Goal: Find specific page/section: Find specific page/section

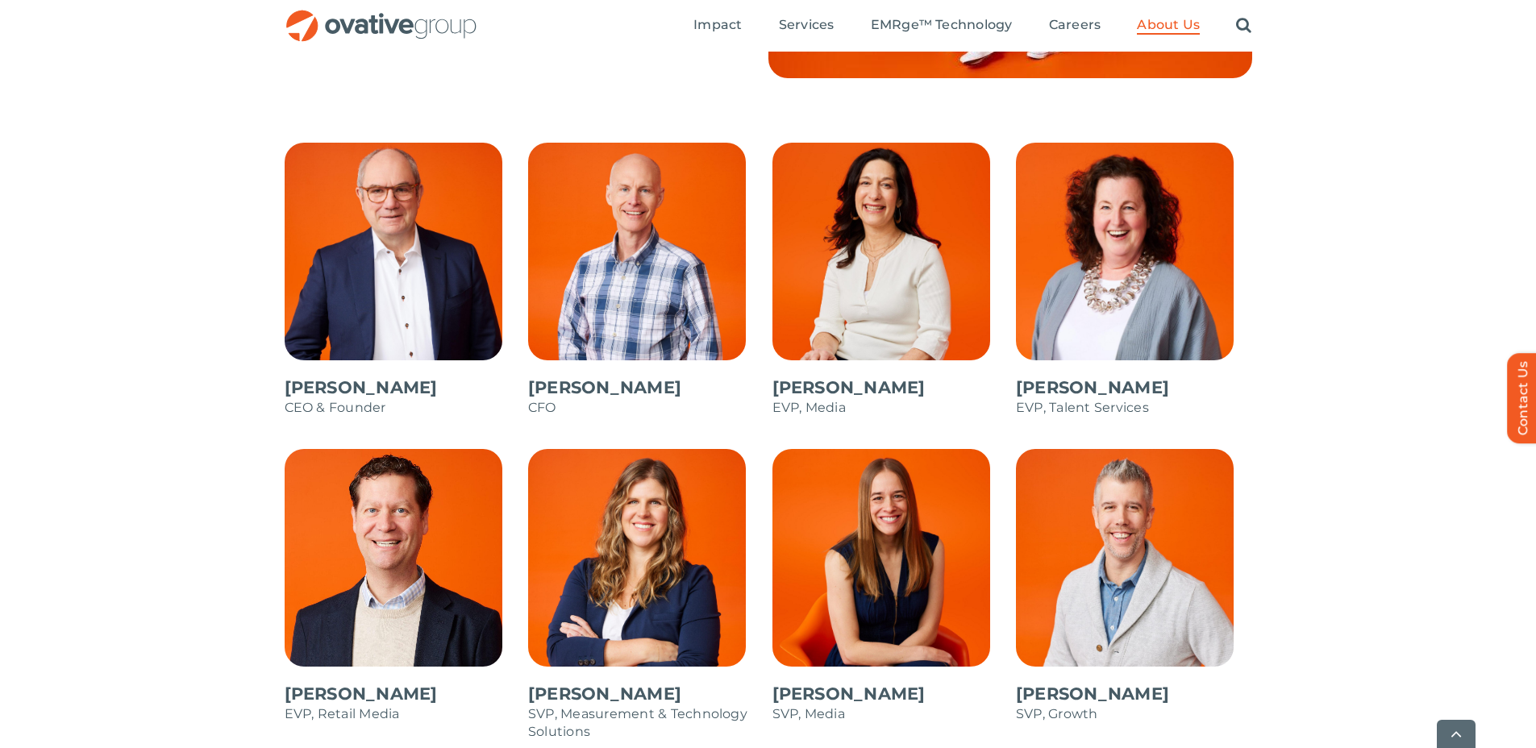
scroll to position [1427, 0]
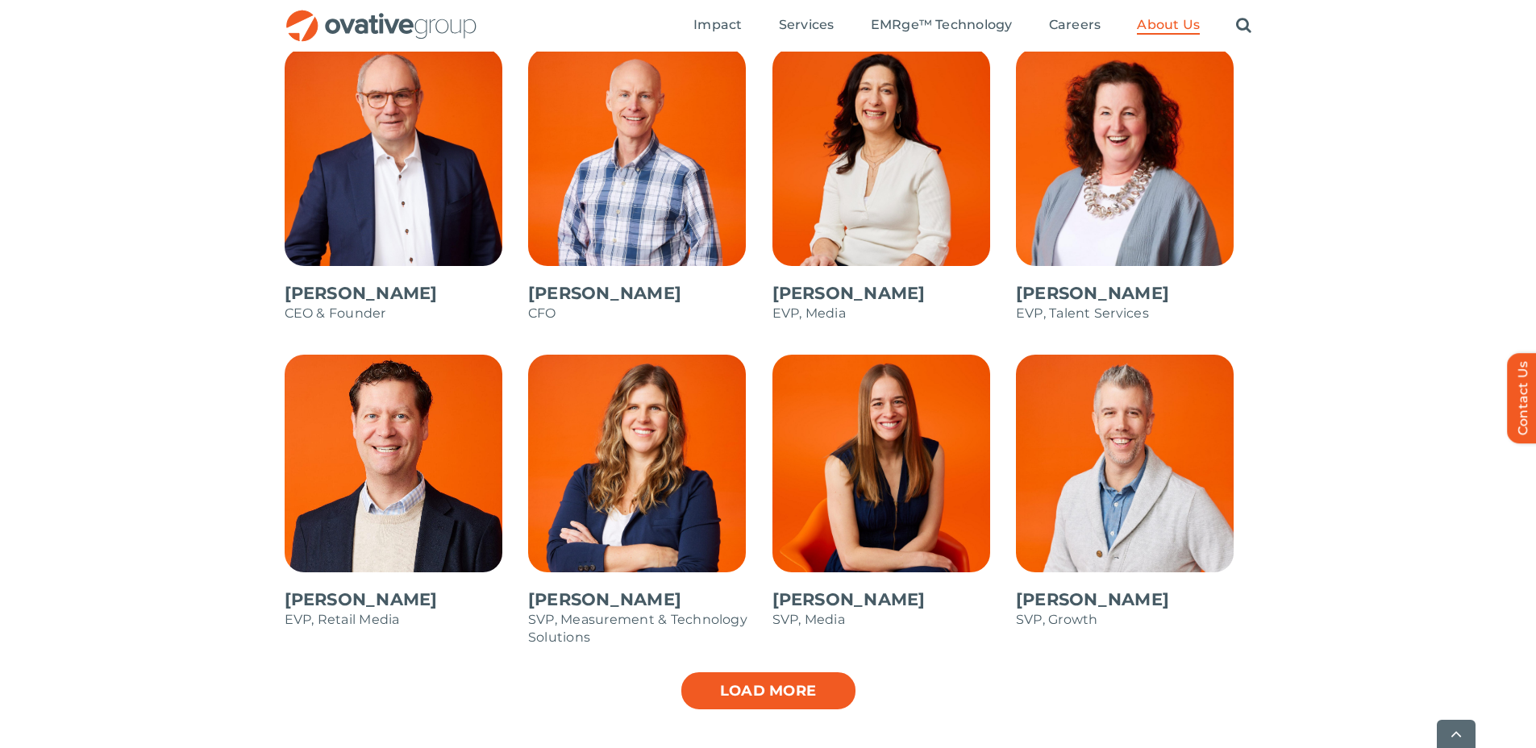
click at [769, 706] on link "Load more" at bounding box center [768, 691] width 177 height 40
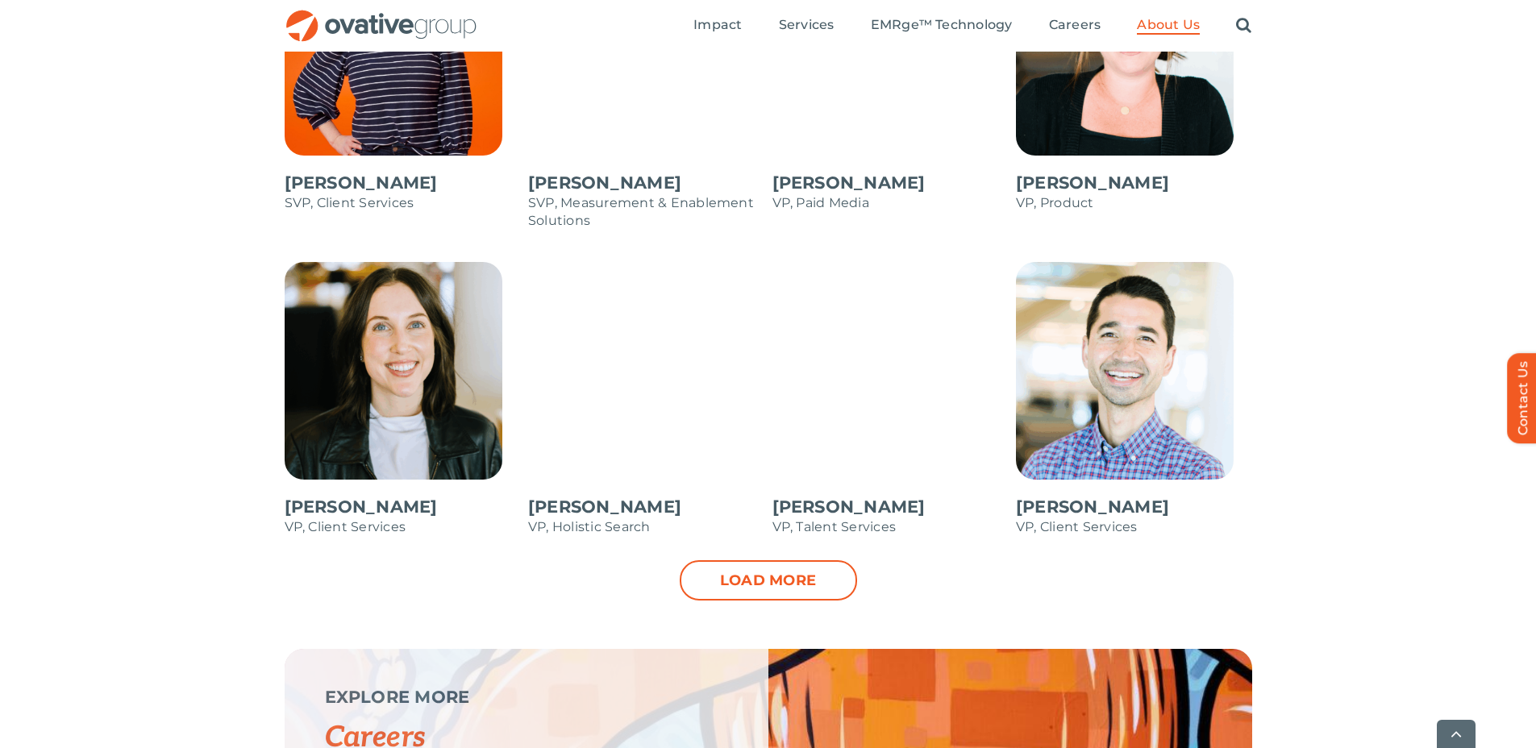
scroll to position [2195, 0]
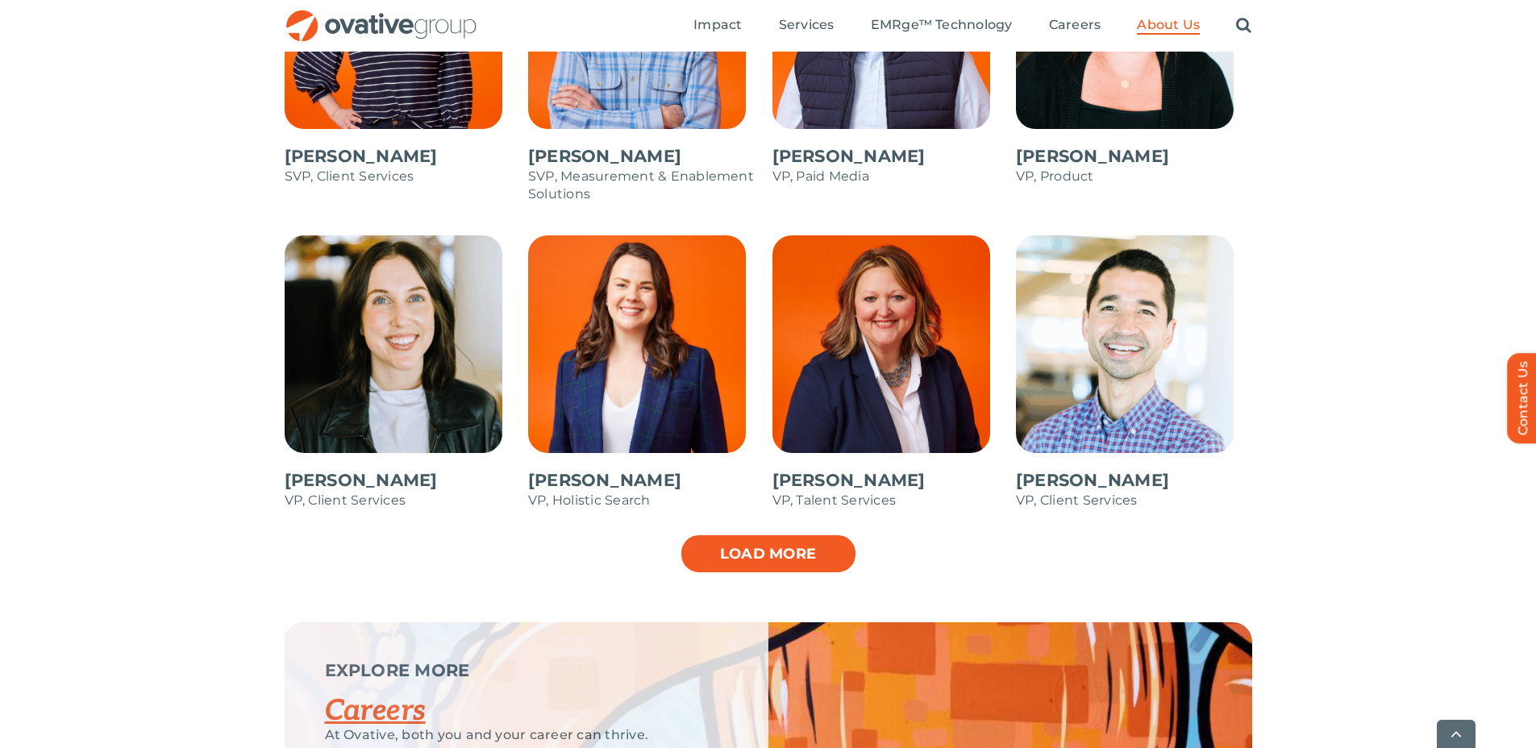
click at [812, 566] on link "Load more" at bounding box center [768, 554] width 177 height 40
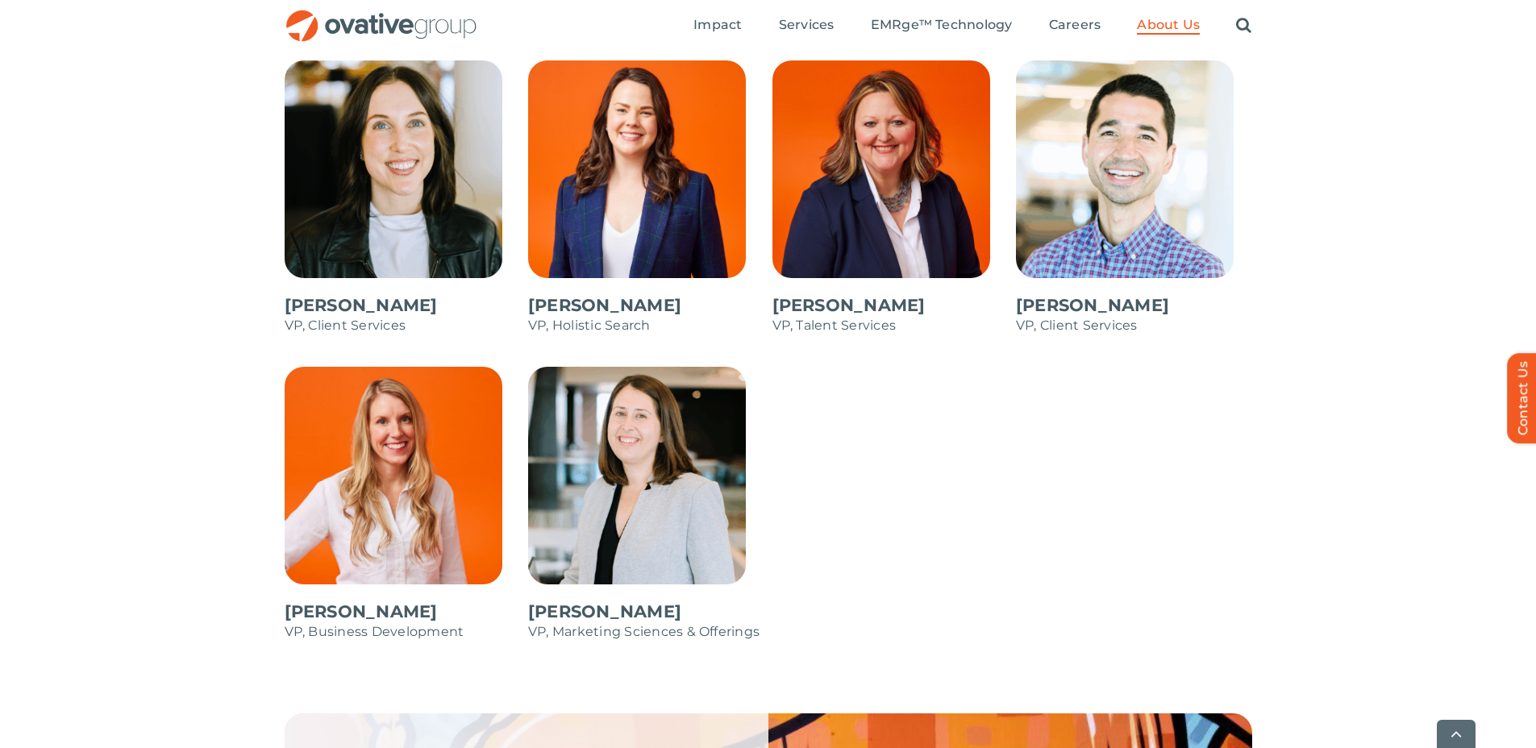
scroll to position [2987, 0]
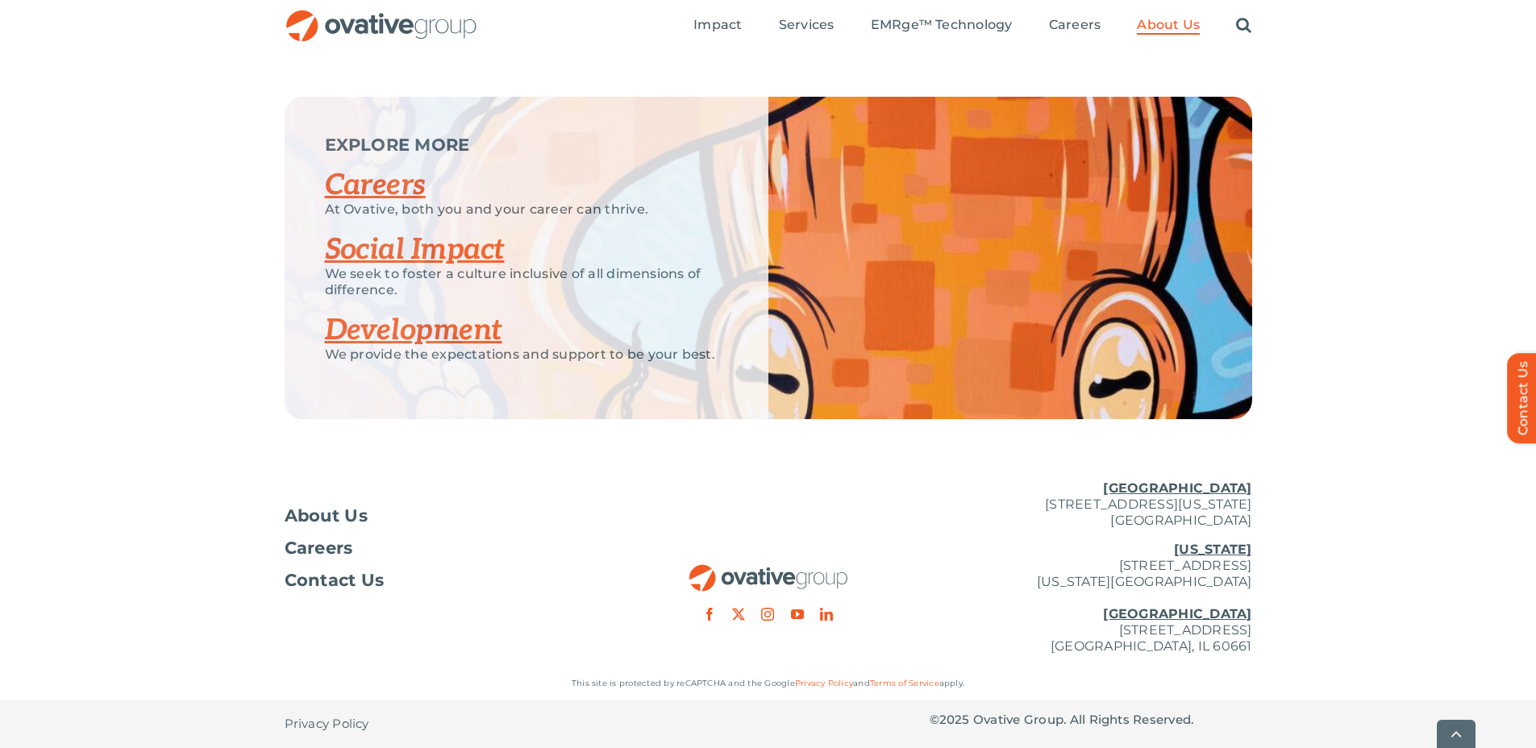
click at [398, 183] on link "Careers" at bounding box center [375, 185] width 101 height 35
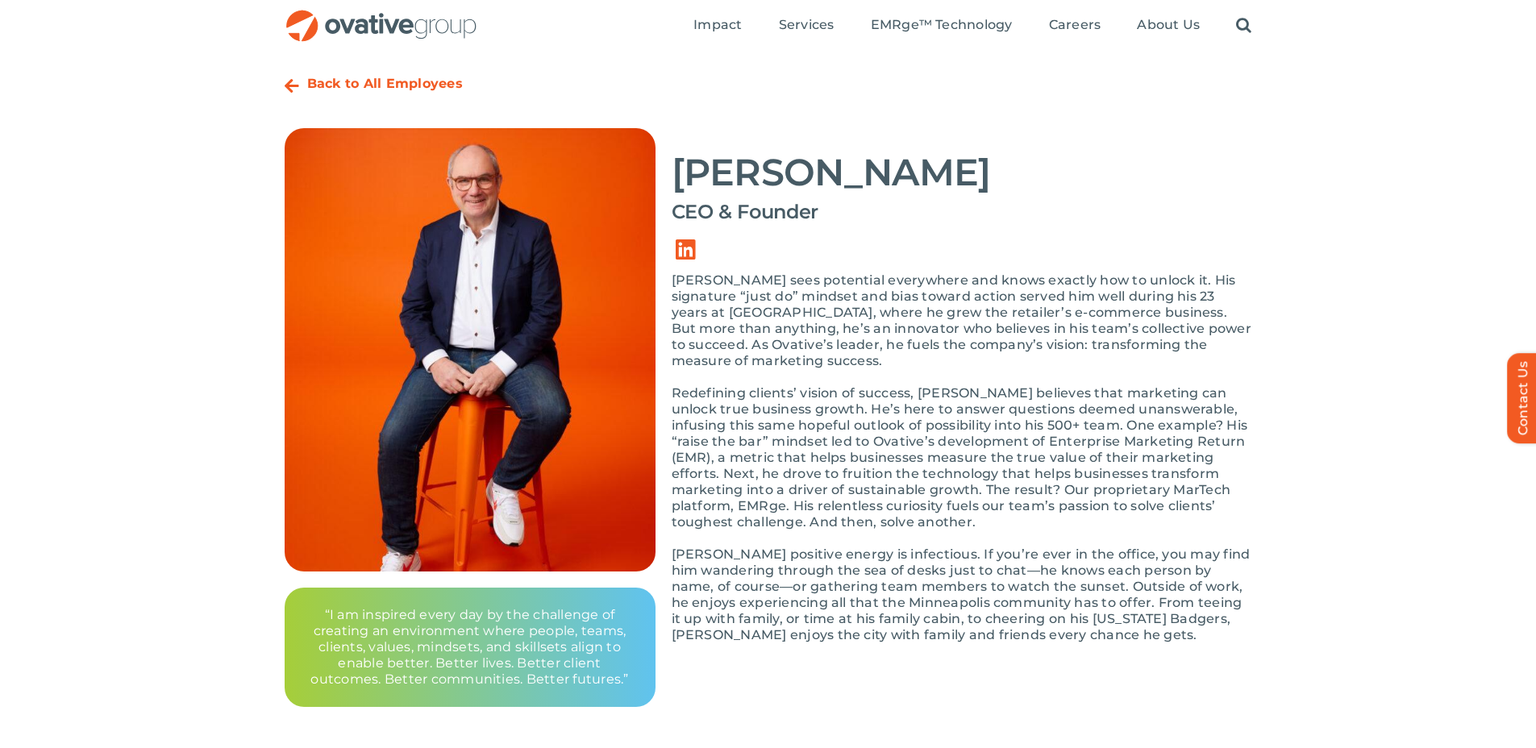
scroll to position [54, 0]
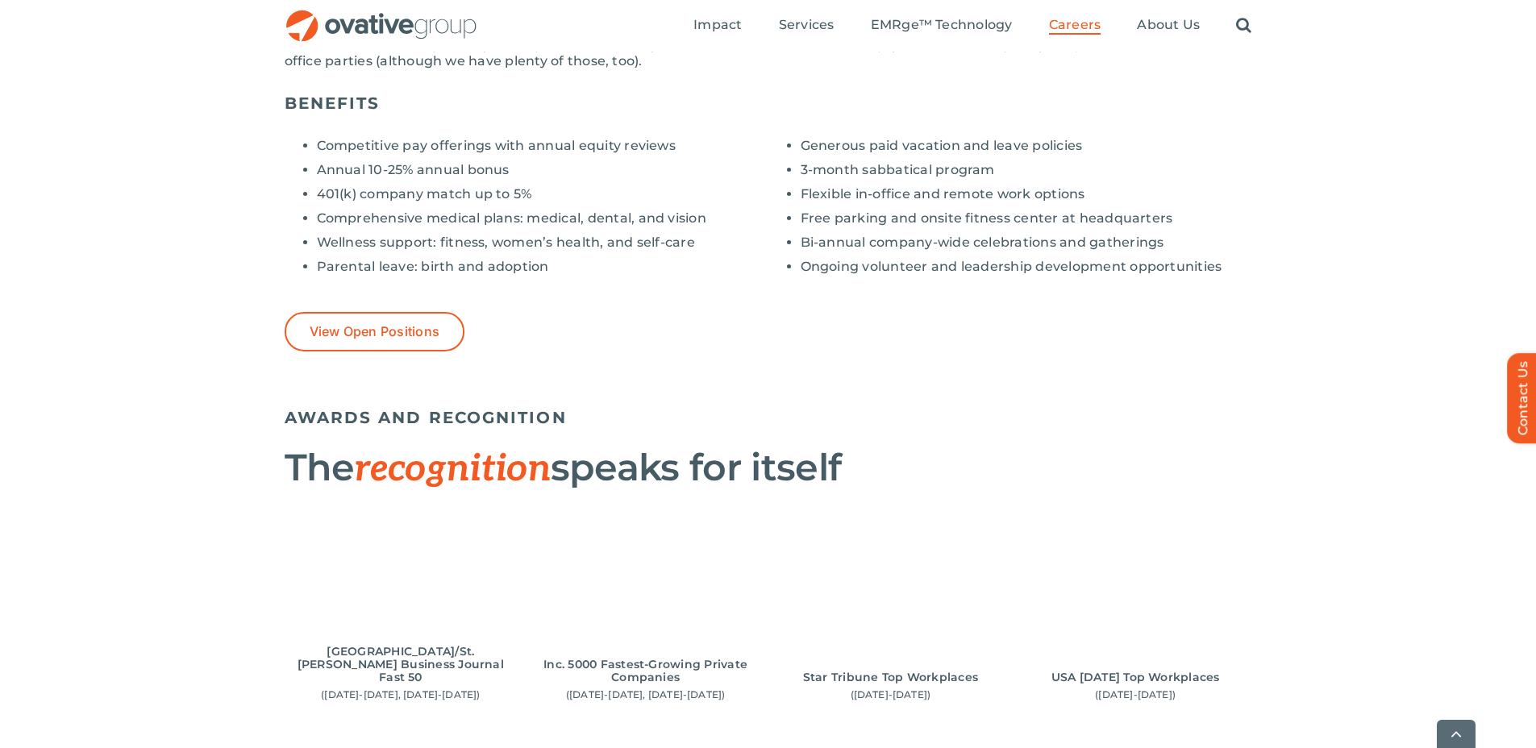
scroll to position [1327, 0]
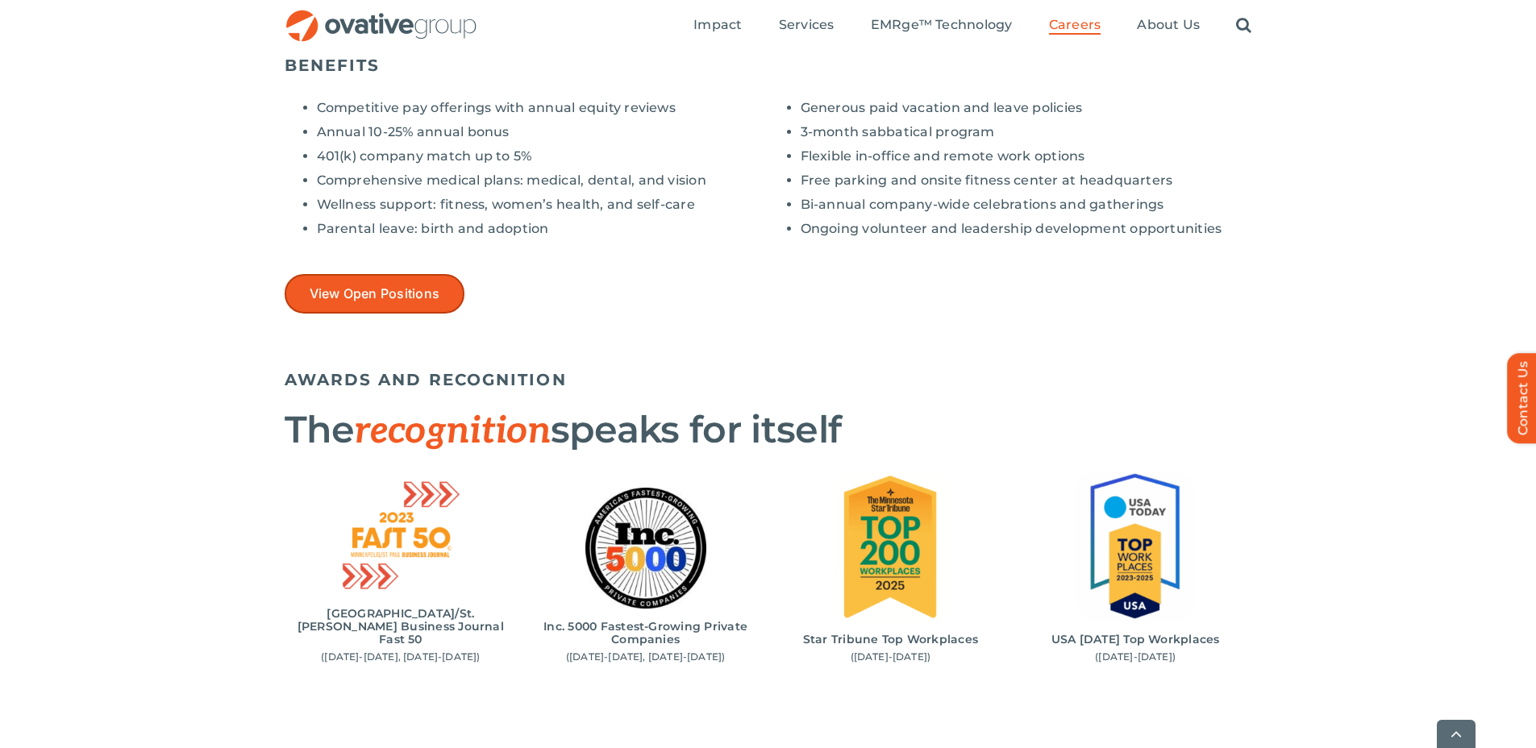
click at [437, 292] on span "View Open Positions" at bounding box center [375, 293] width 131 height 15
